Goal: Task Accomplishment & Management: Complete application form

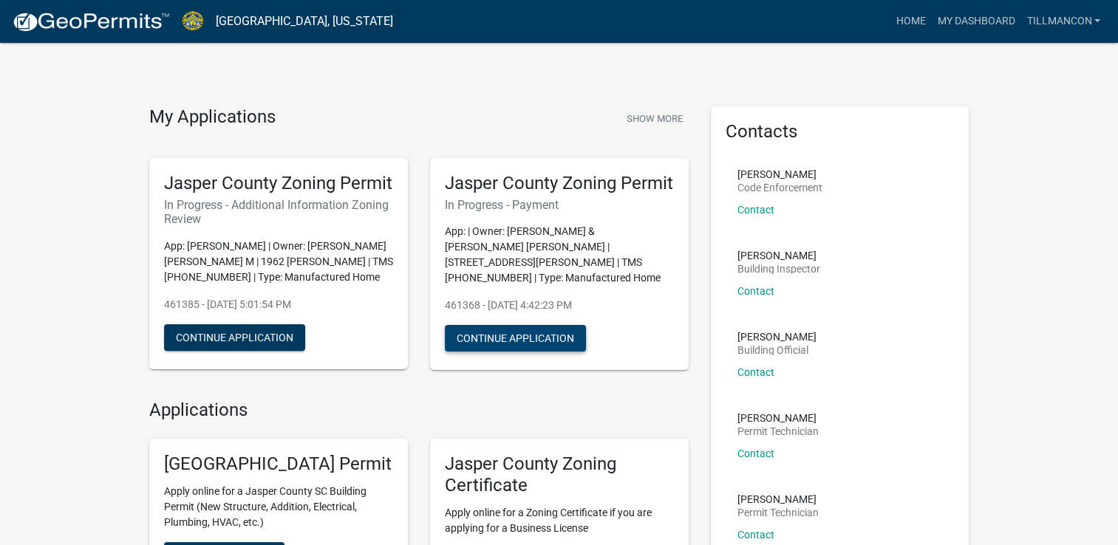
click at [519, 348] on button "Continue Application" at bounding box center [515, 338] width 141 height 27
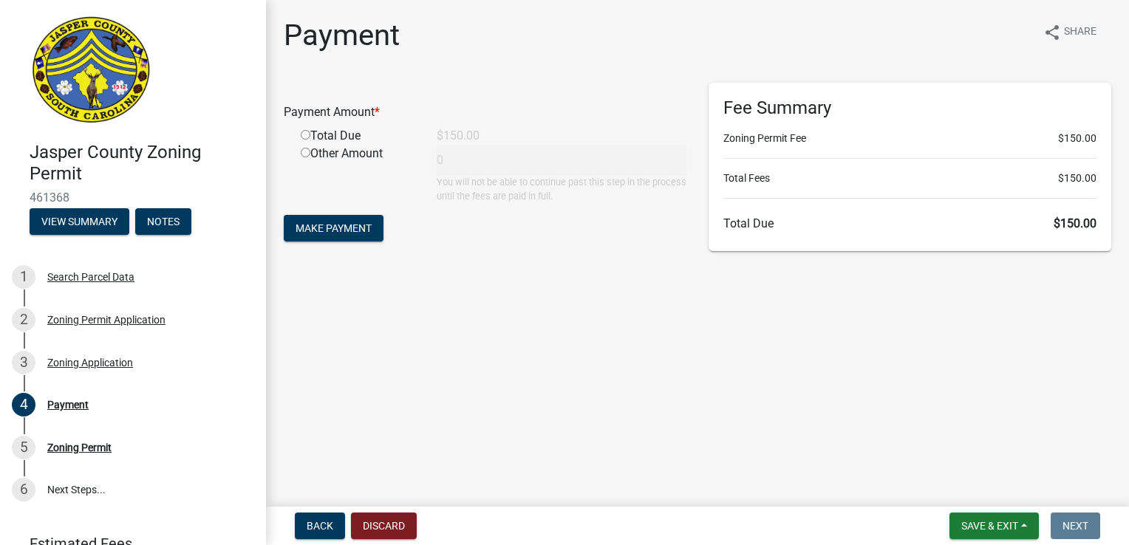
click at [304, 134] on input "radio" at bounding box center [306, 135] width 10 height 10
radio input "true"
type input "150"
click at [328, 235] on button "Make Payment" at bounding box center [334, 228] width 100 height 27
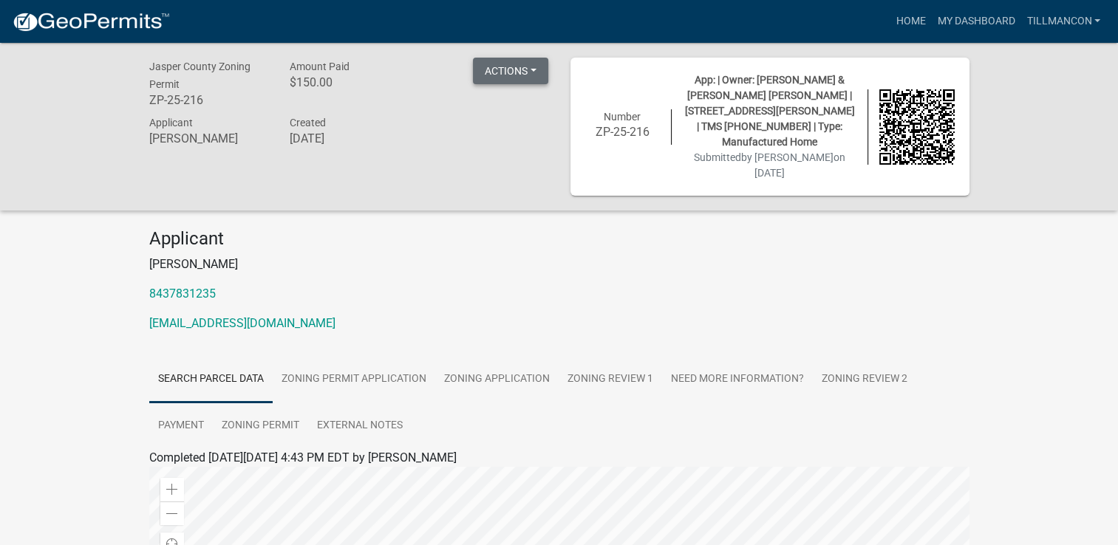
click at [529, 72] on button "Actions" at bounding box center [510, 71] width 75 height 27
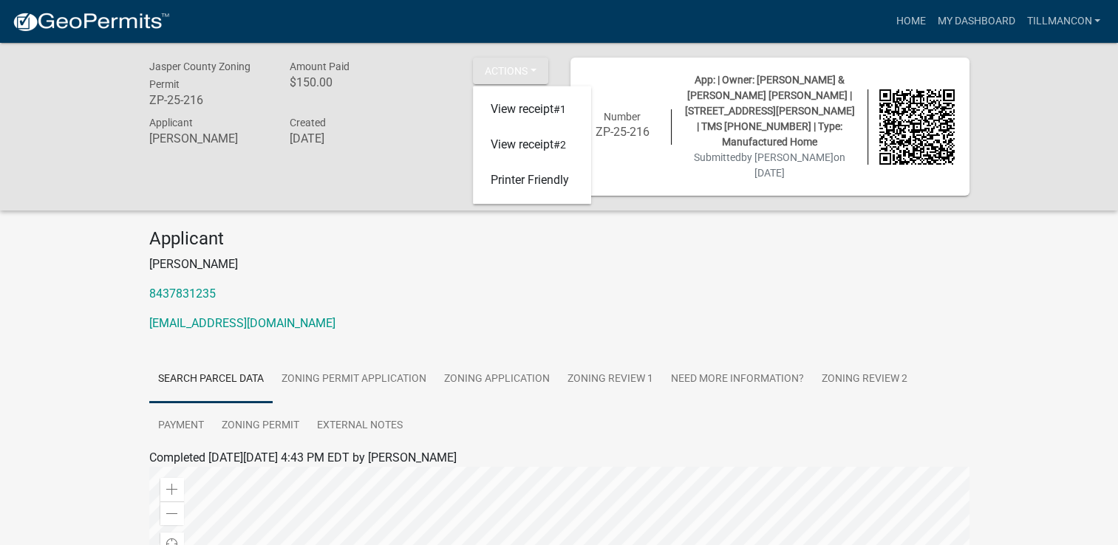
click at [734, 256] on p "[PERSON_NAME]" at bounding box center [559, 265] width 820 height 18
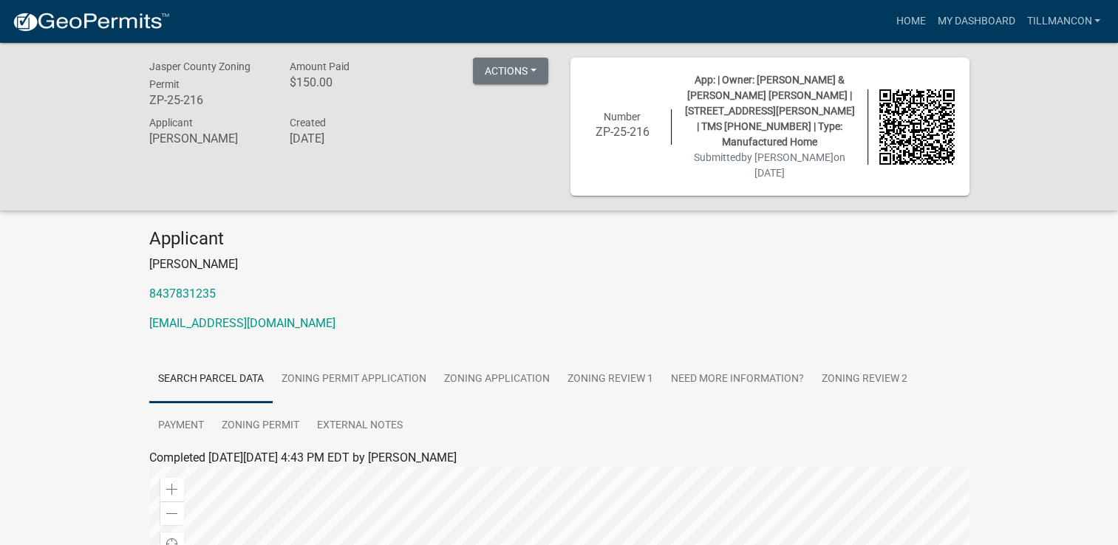
click at [925, 132] on img at bounding box center [916, 126] width 75 height 75
click at [757, 98] on span "App: | Owner: [PERSON_NAME] & [PERSON_NAME] [PERSON_NAME] | [STREET_ADDRESS][PE…" at bounding box center [770, 111] width 170 height 74
click at [629, 127] on h6 "ZP-25-216" at bounding box center [622, 132] width 75 height 14
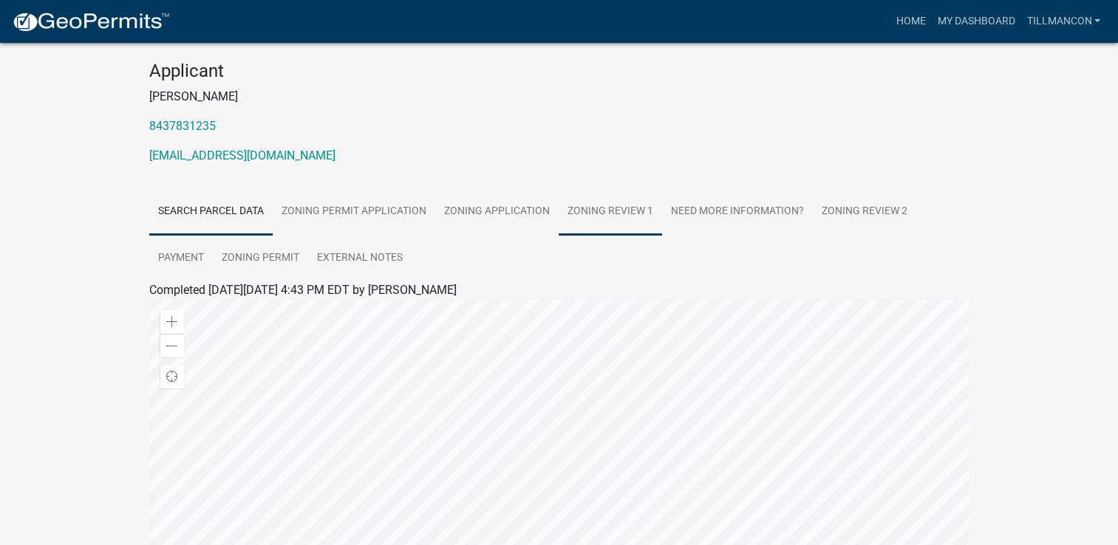
scroll to position [421, 0]
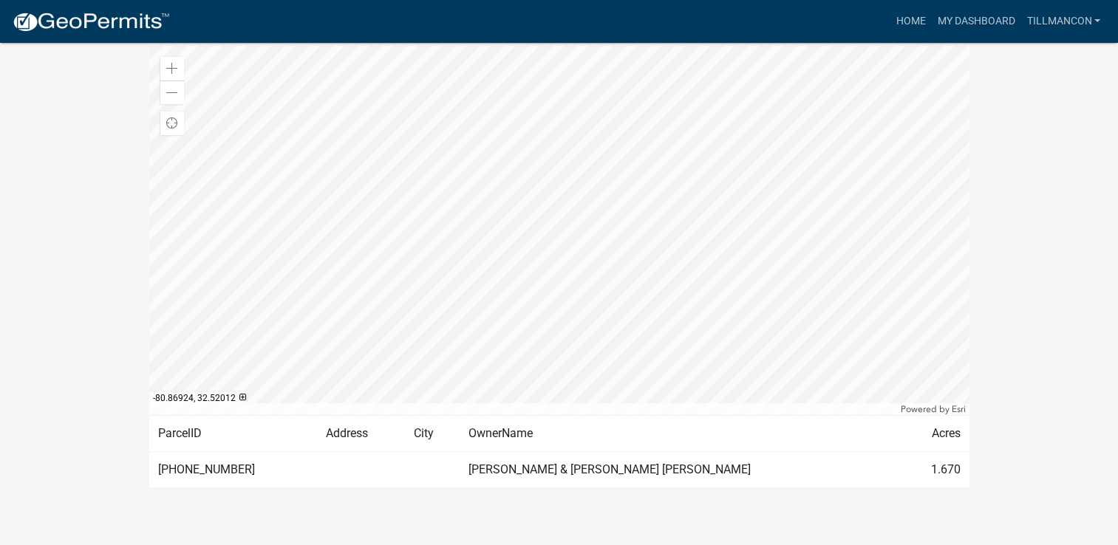
click at [789, 423] on td "OwnerName" at bounding box center [679, 434] width 440 height 36
click at [609, 454] on td "[PERSON_NAME] & [PERSON_NAME] [PERSON_NAME]" at bounding box center [679, 470] width 440 height 36
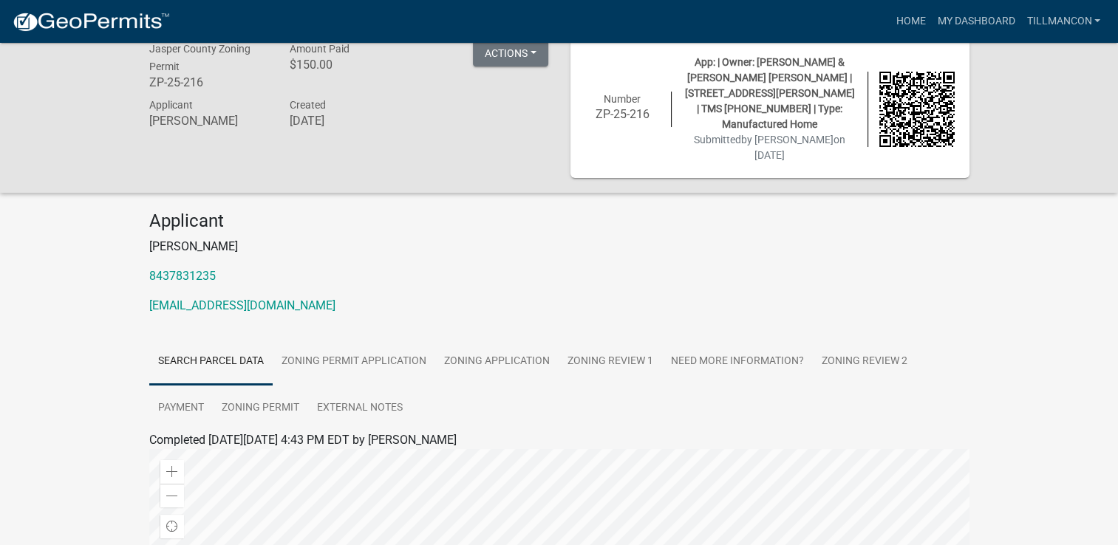
scroll to position [0, 0]
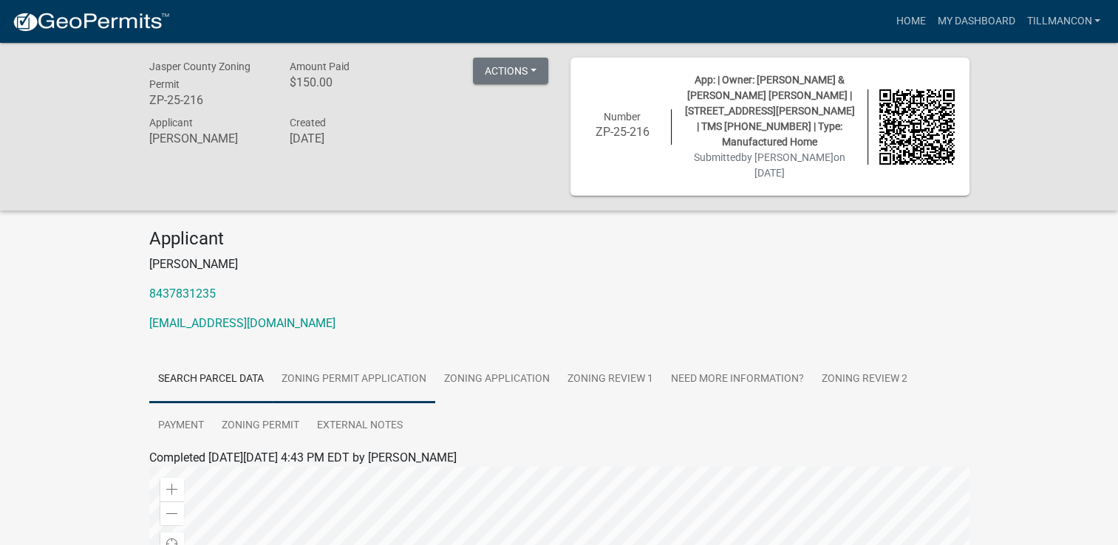
click at [346, 363] on link "Zoning Permit Application" at bounding box center [354, 379] width 163 height 47
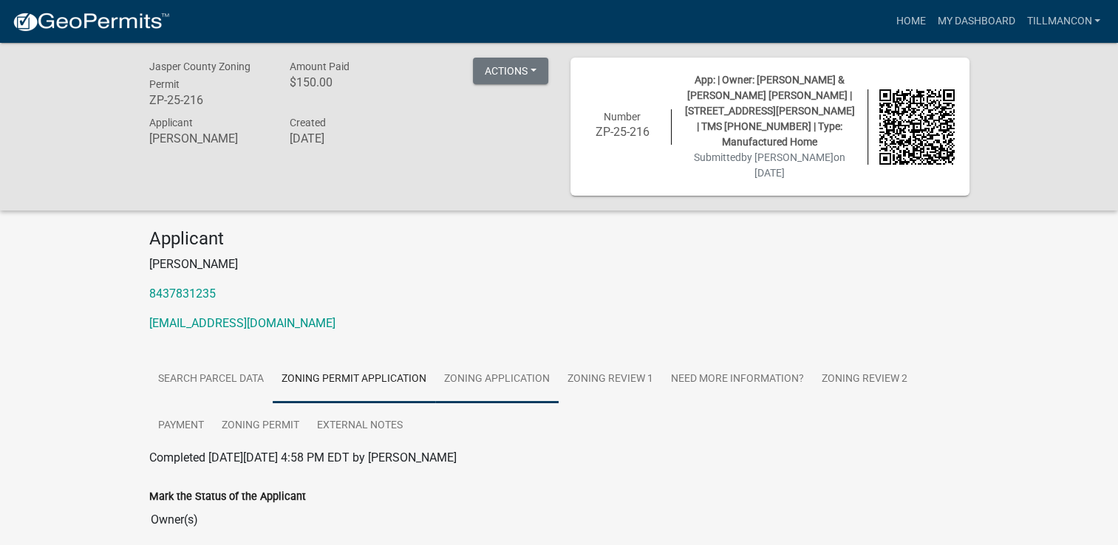
click at [526, 360] on link "Zoning Application" at bounding box center [496, 379] width 123 height 47
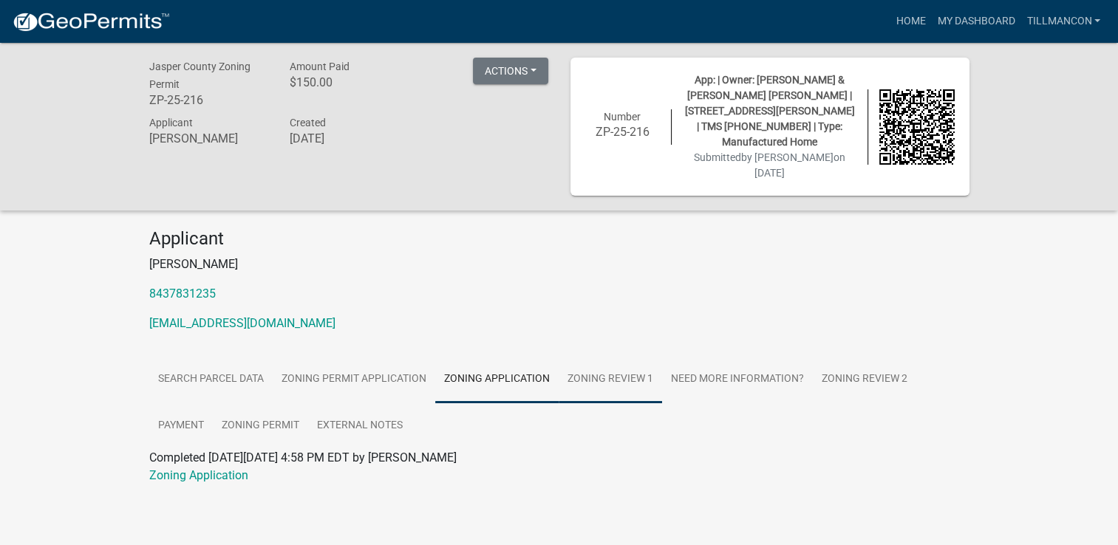
click at [585, 362] on link "Zoning Review 1" at bounding box center [609, 379] width 103 height 47
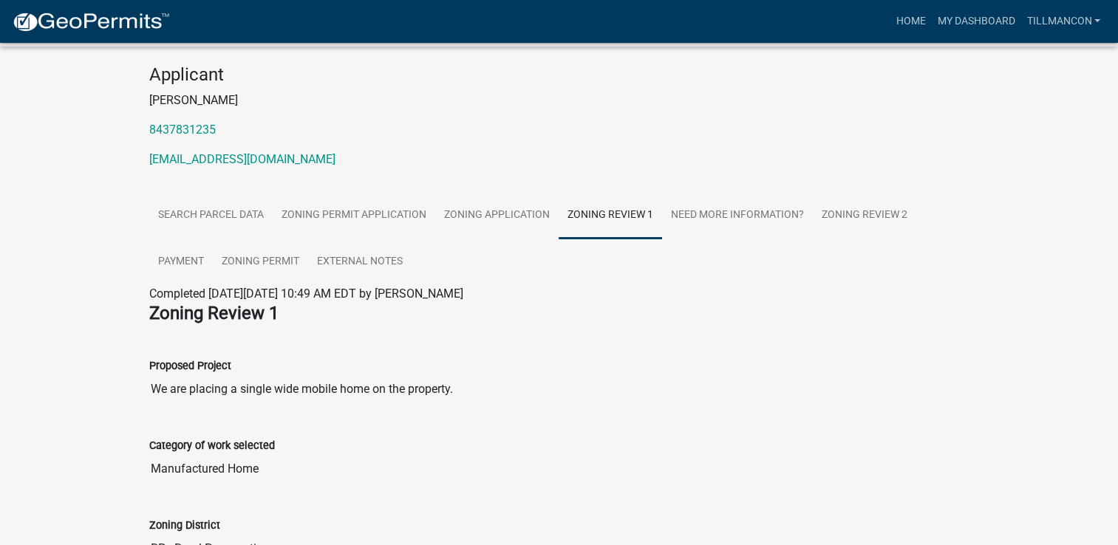
scroll to position [222, 0]
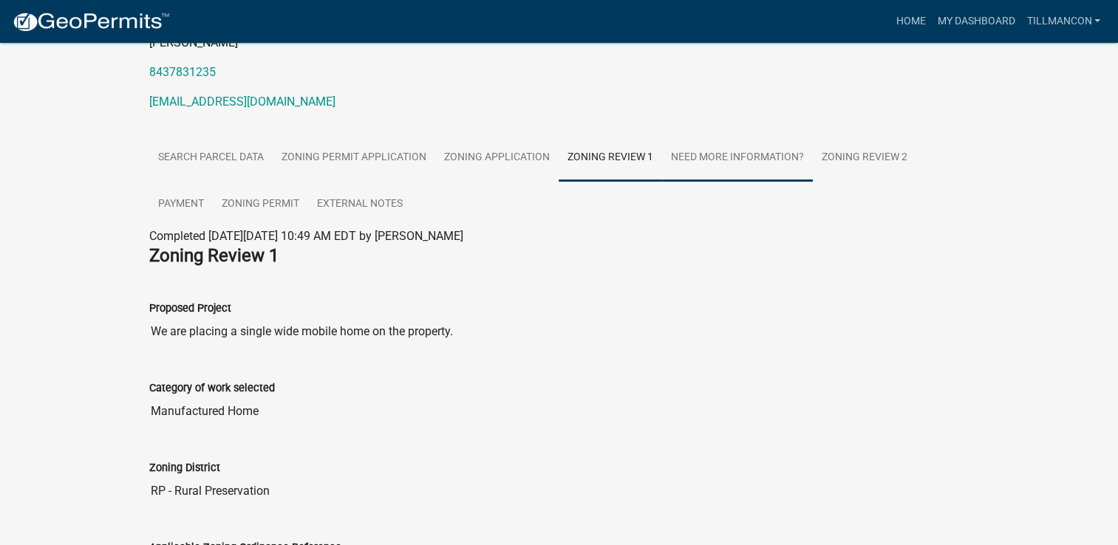
click at [702, 140] on link "Need More Information?" at bounding box center [737, 157] width 151 height 47
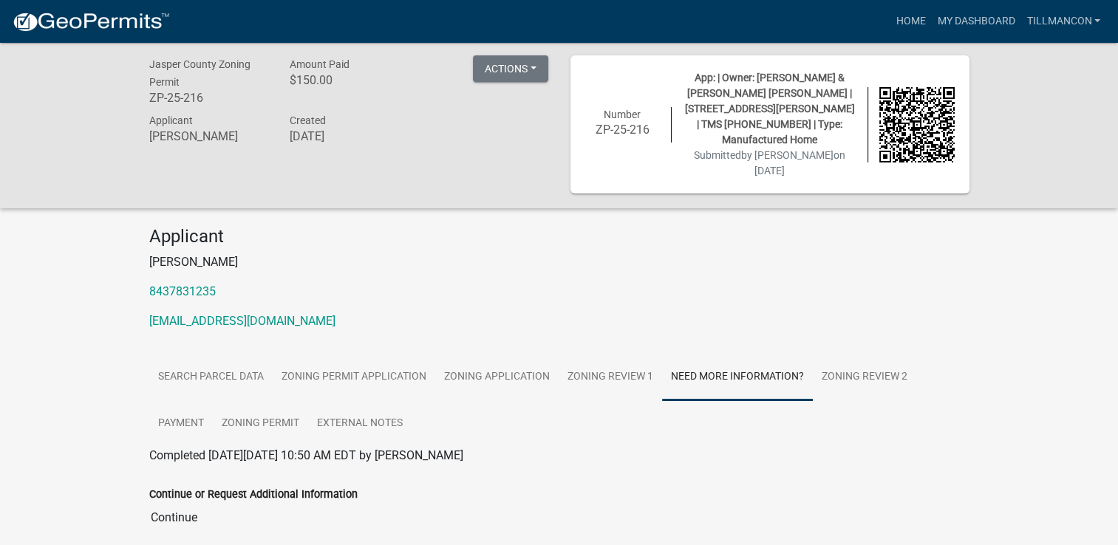
scroll to position [0, 0]
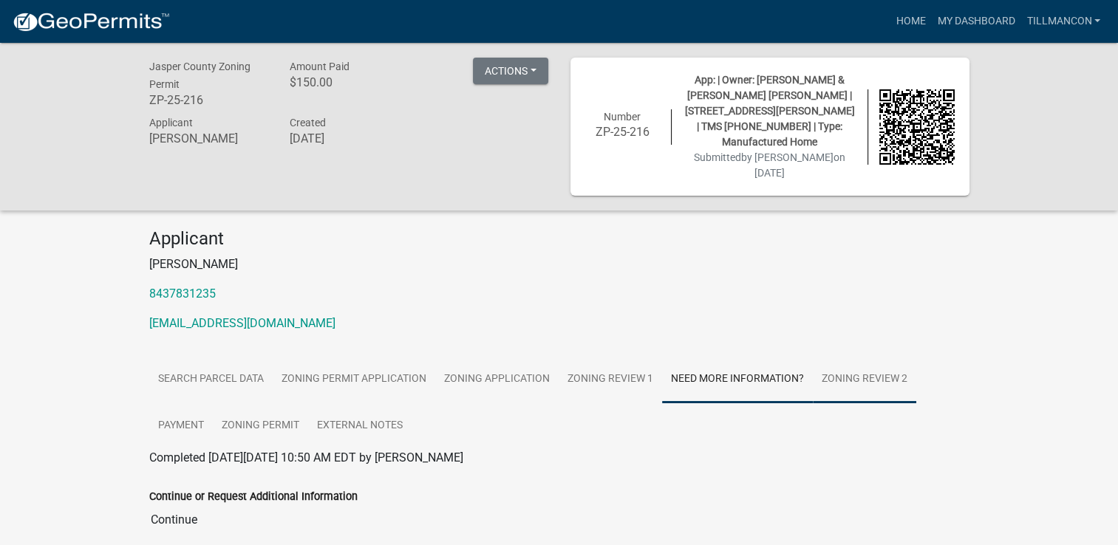
click at [830, 360] on link "Zoning Review 2" at bounding box center [864, 379] width 103 height 47
click at [208, 359] on link "Search Parcel Data" at bounding box center [210, 379] width 123 height 47
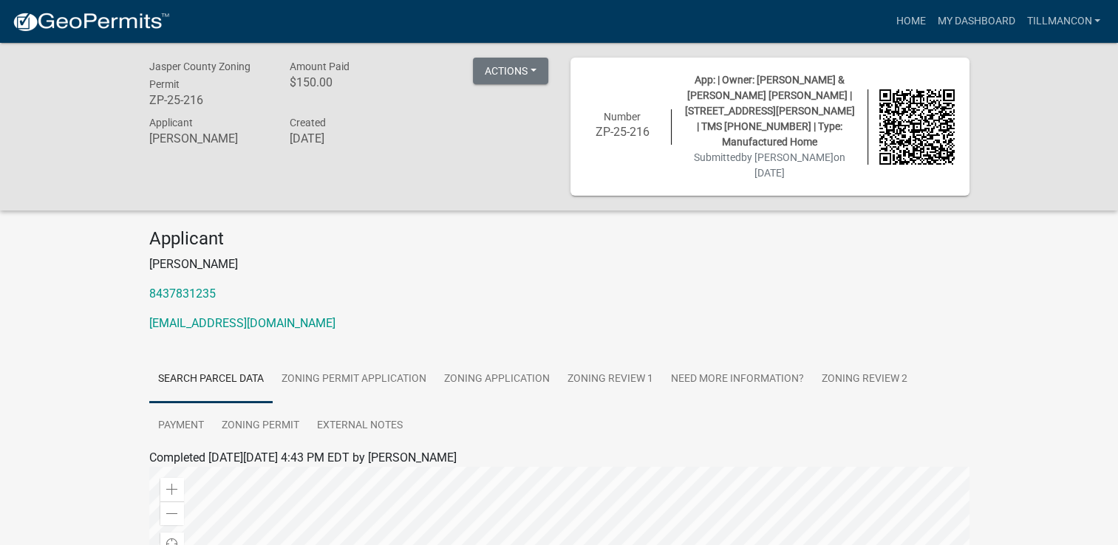
click at [80, 18] on img at bounding box center [91, 22] width 158 height 22
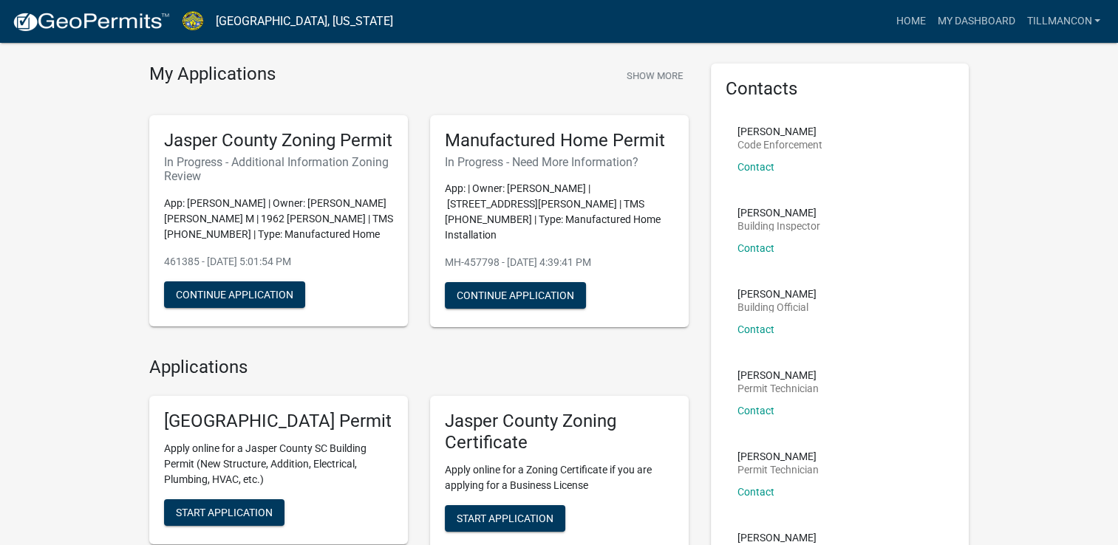
scroll to position [30, 0]
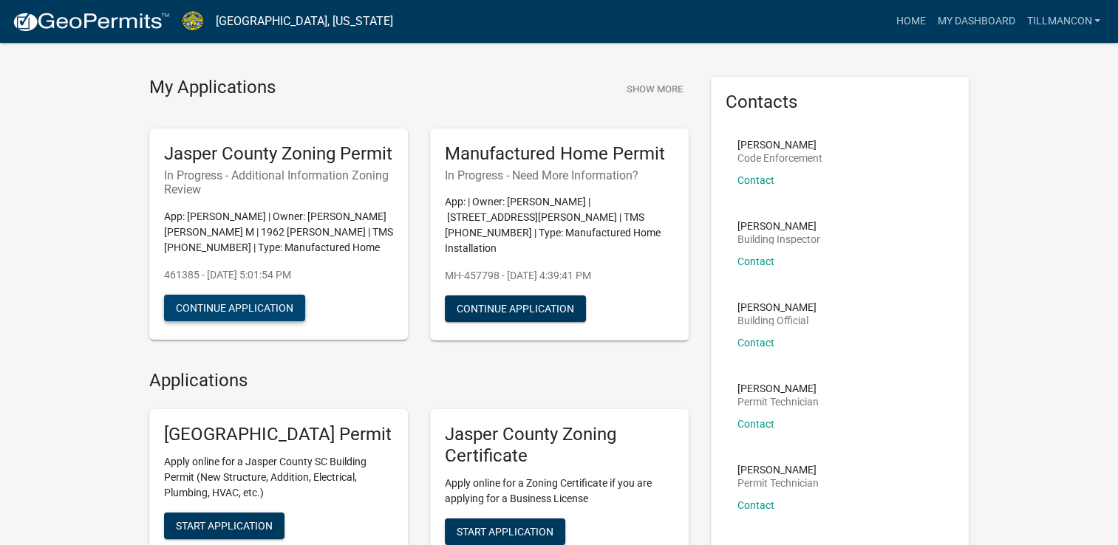
click at [256, 321] on button "Continue Application" at bounding box center [234, 308] width 141 height 27
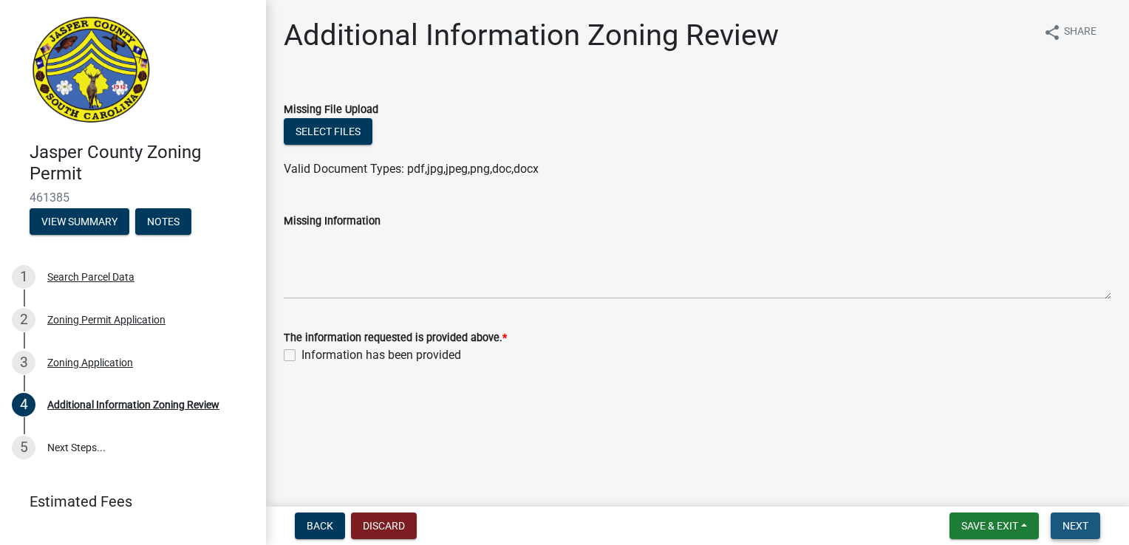
click at [1073, 529] on span "Next" at bounding box center [1075, 526] width 26 height 12
click at [301, 357] on label "Information has been provided" at bounding box center [381, 355] width 160 height 18
click at [301, 356] on input "Information has been provided" at bounding box center [306, 351] width 10 height 10
checkbox input "true"
click at [1082, 522] on span "Next" at bounding box center [1075, 526] width 26 height 12
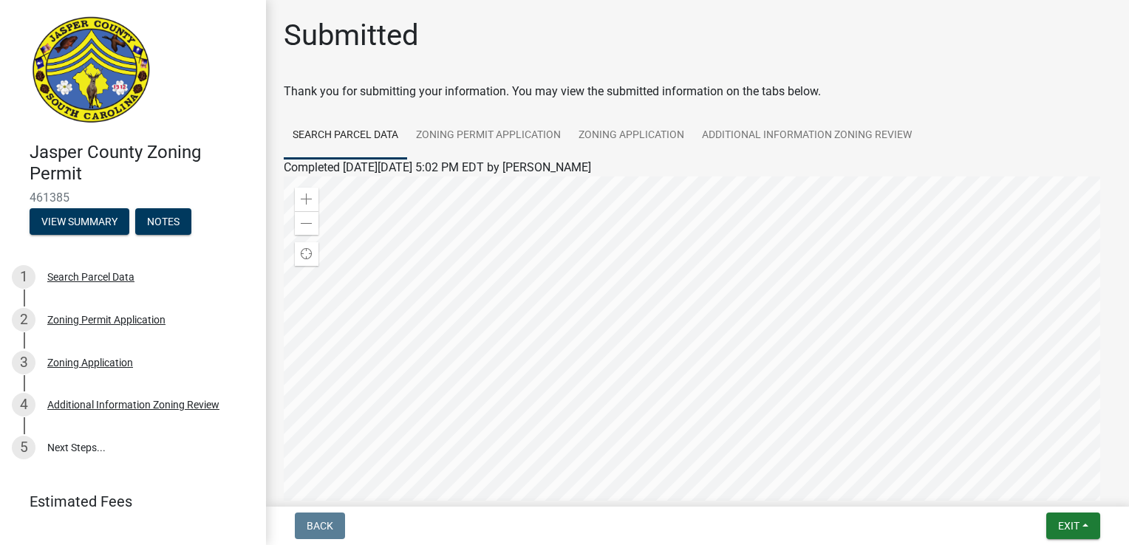
click at [719, 334] on div at bounding box center [697, 361] width 827 height 369
click at [716, 353] on div at bounding box center [697, 361] width 827 height 369
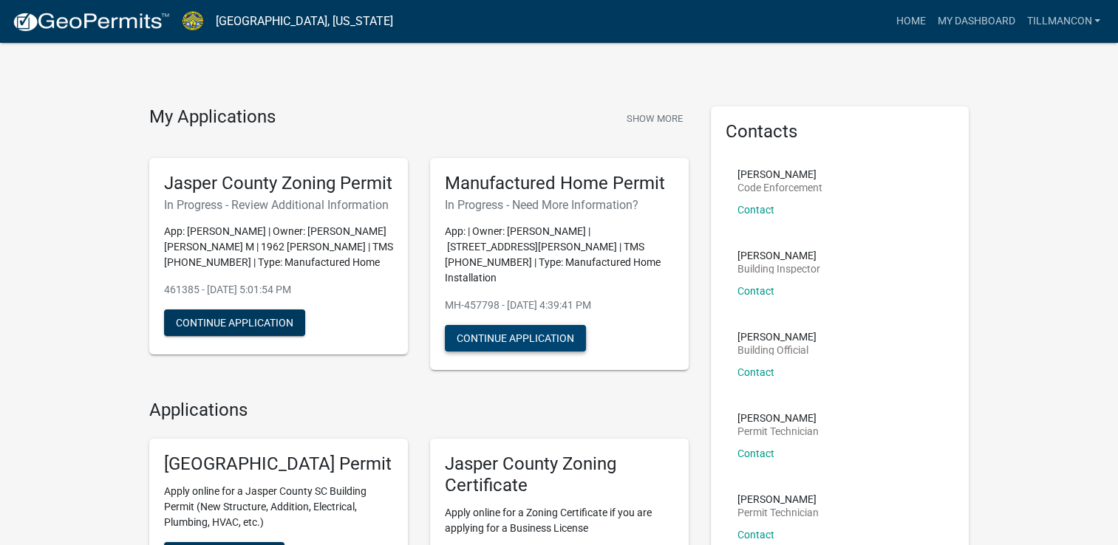
click at [505, 330] on button "Continue Application" at bounding box center [515, 338] width 141 height 27
